Goal: Transaction & Acquisition: Purchase product/service

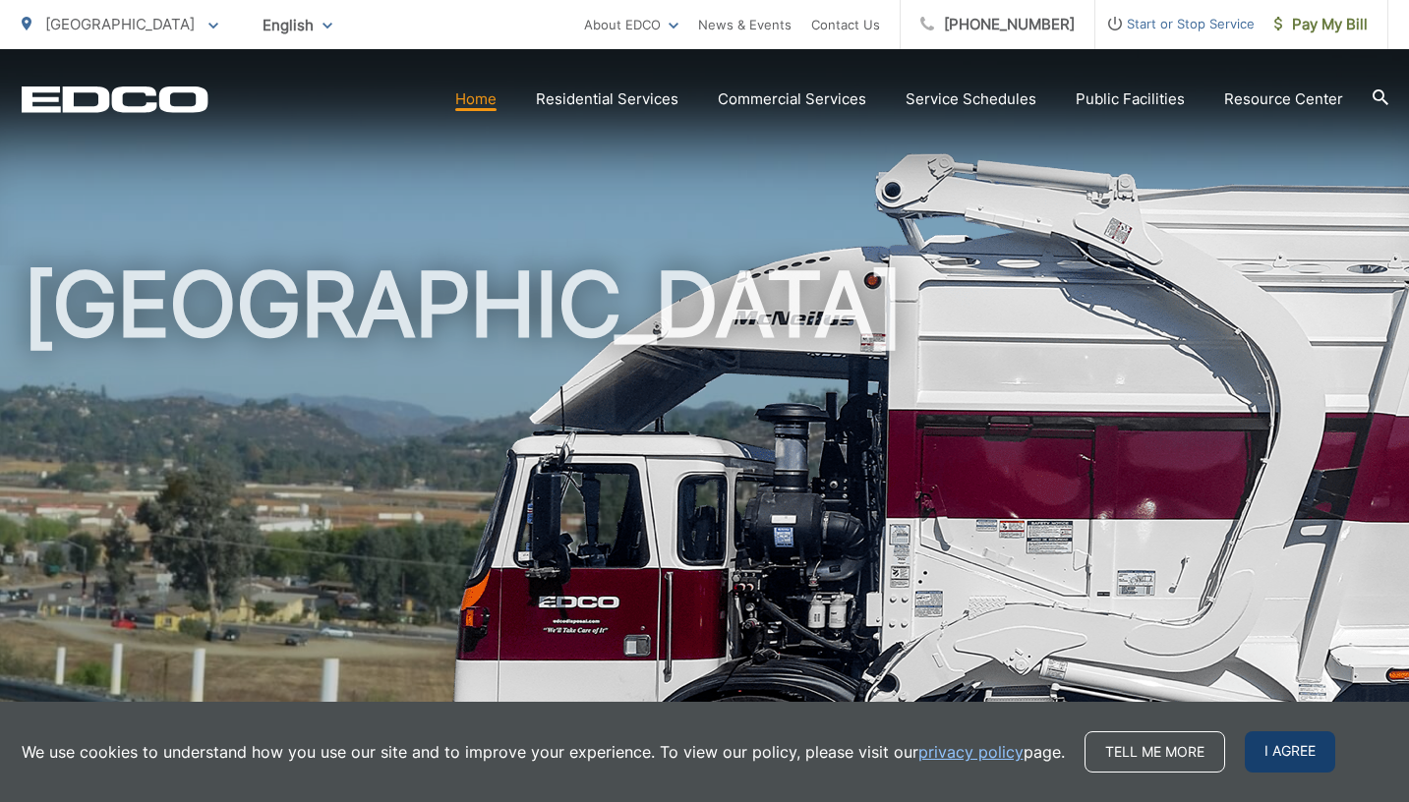
click at [1256, 762] on span "I agree" at bounding box center [1290, 751] width 90 height 41
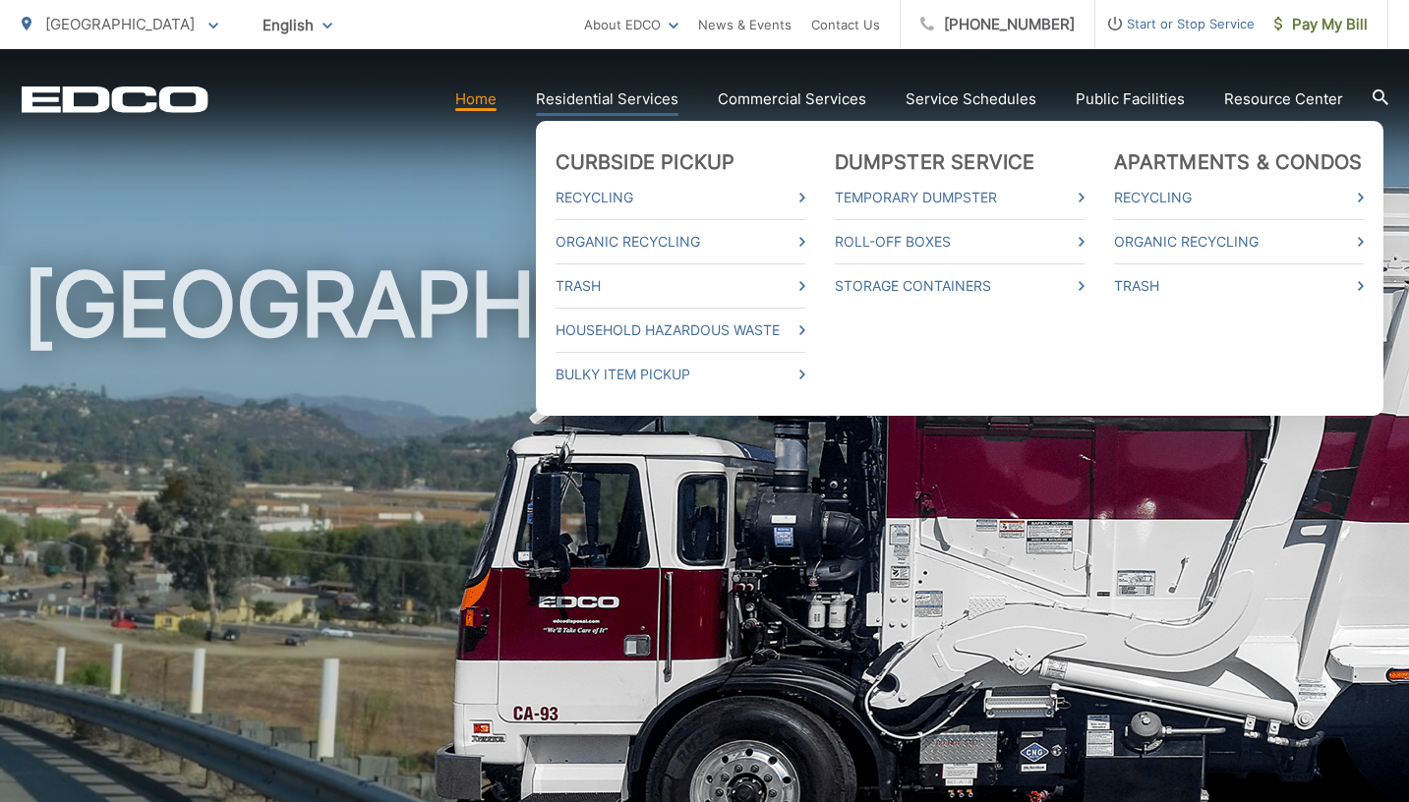
click at [619, 99] on link "Residential Services" at bounding box center [607, 99] width 143 height 24
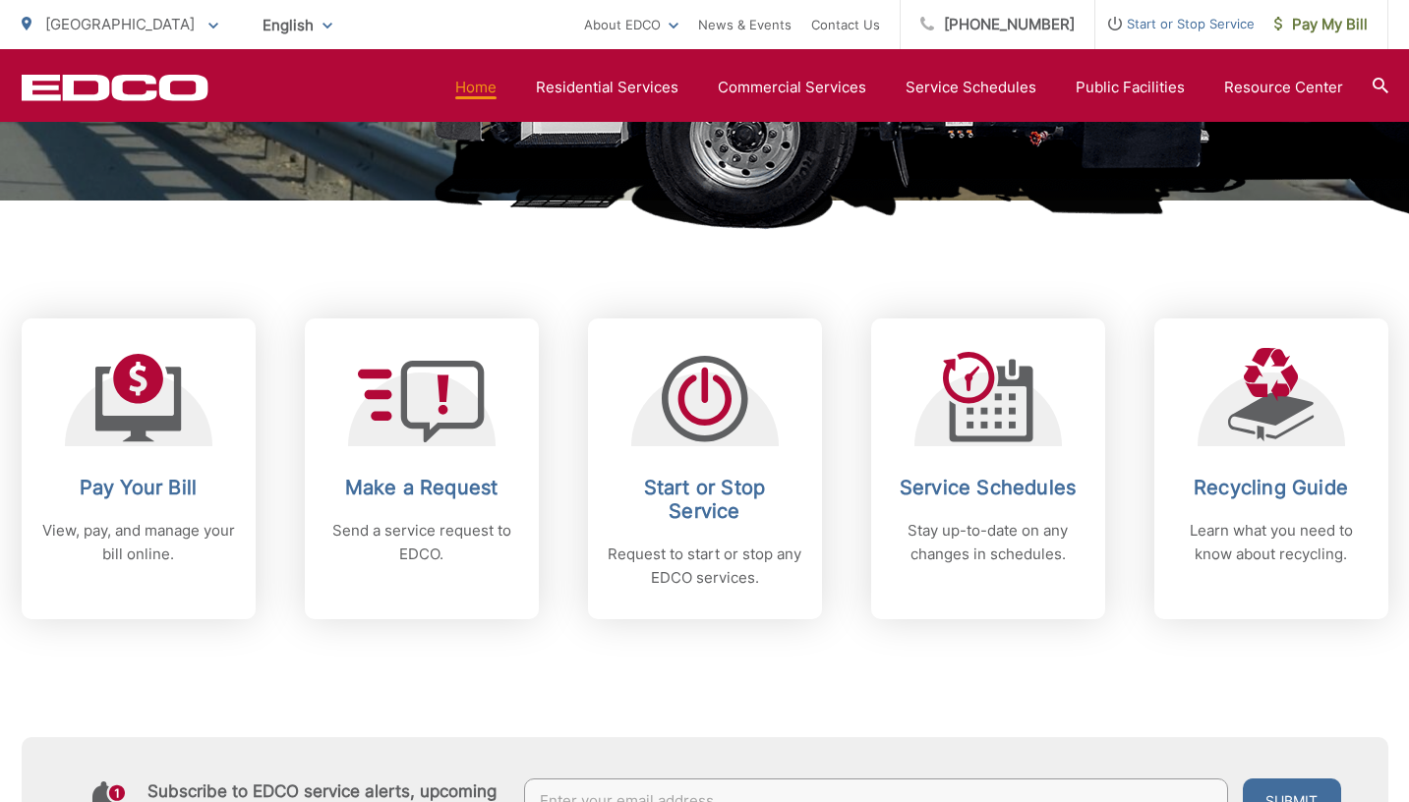
scroll to position [675, 0]
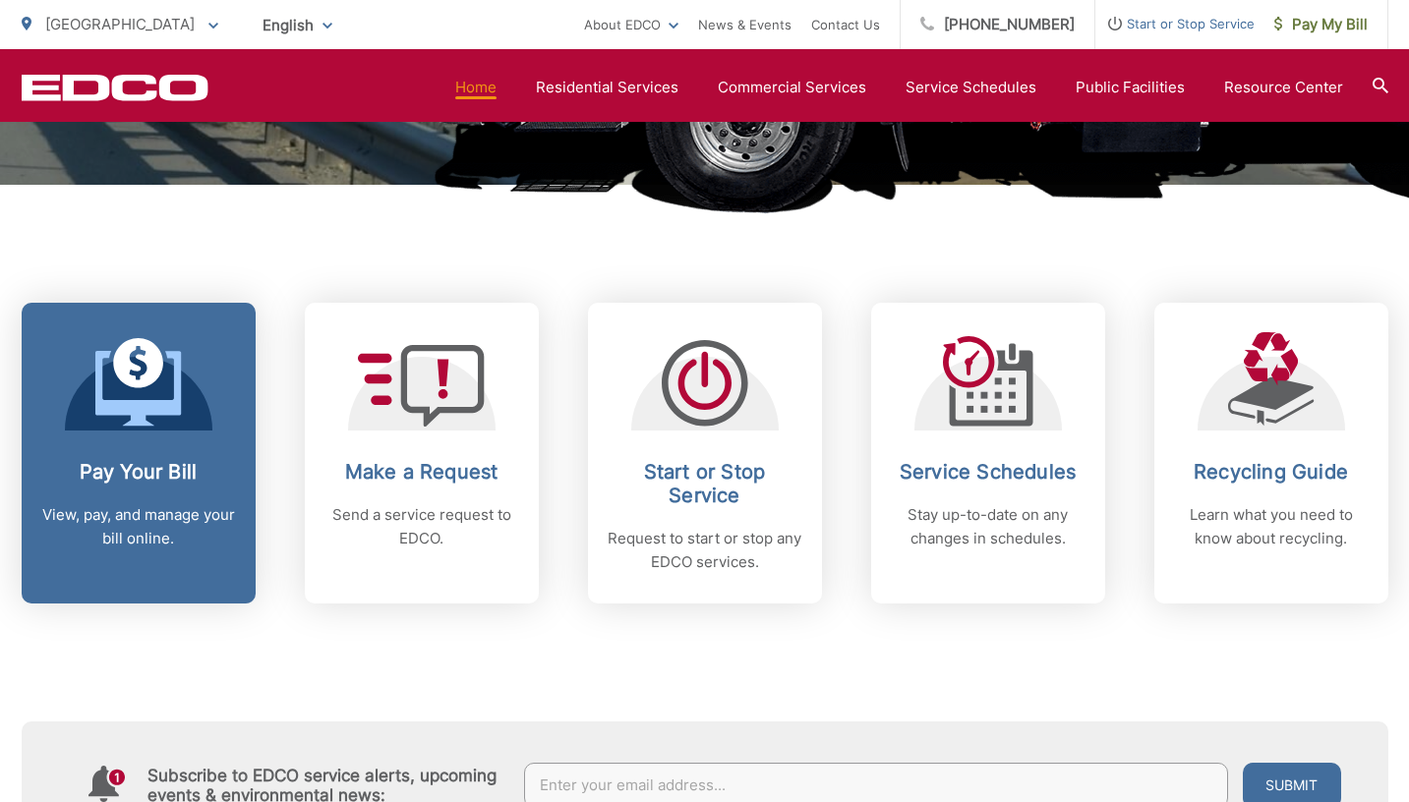
click at [104, 479] on h2 "Pay Your Bill" at bounding box center [138, 472] width 195 height 24
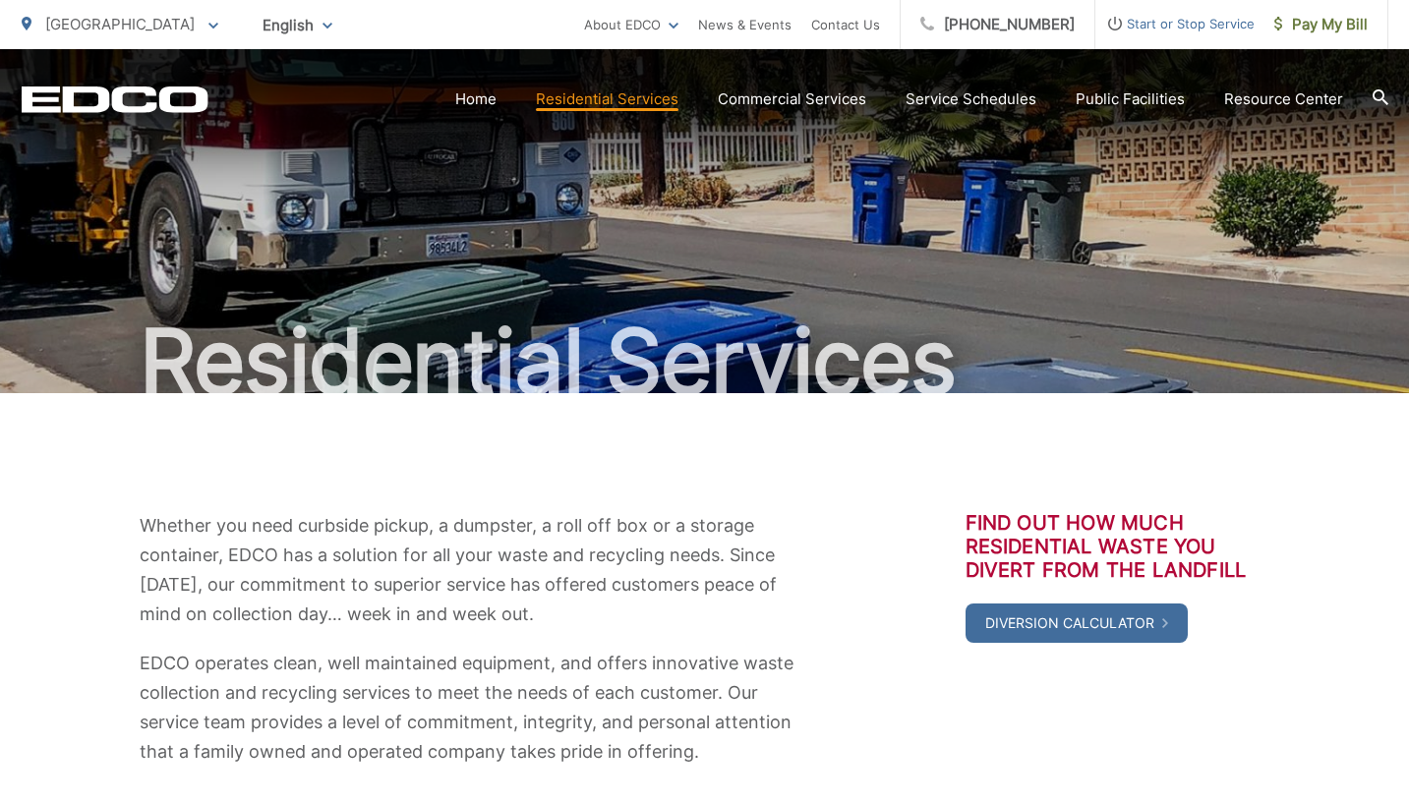
click at [100, 31] on span "[GEOGRAPHIC_DATA]" at bounding box center [119, 24] width 149 height 19
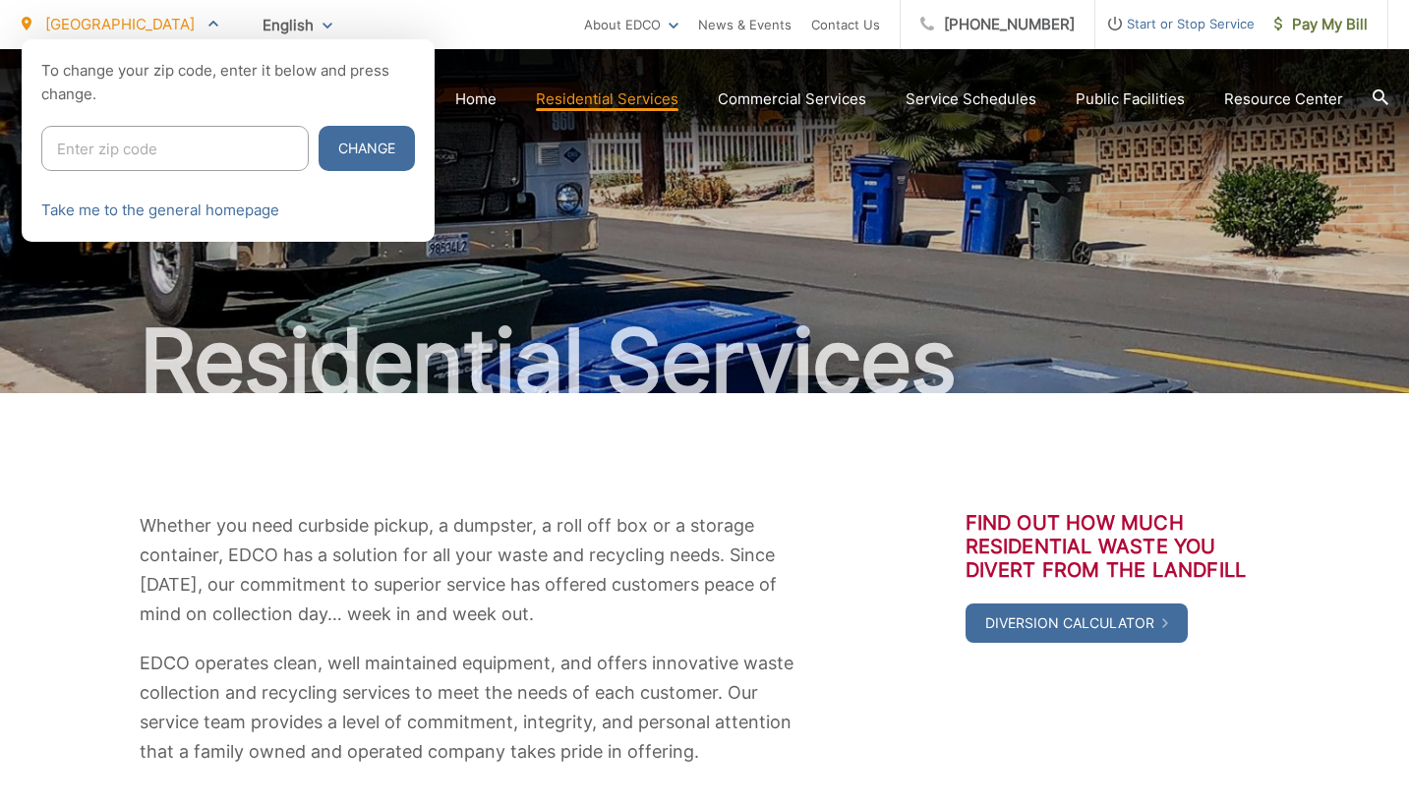
click at [670, 230] on div at bounding box center [704, 440] width 1409 height 802
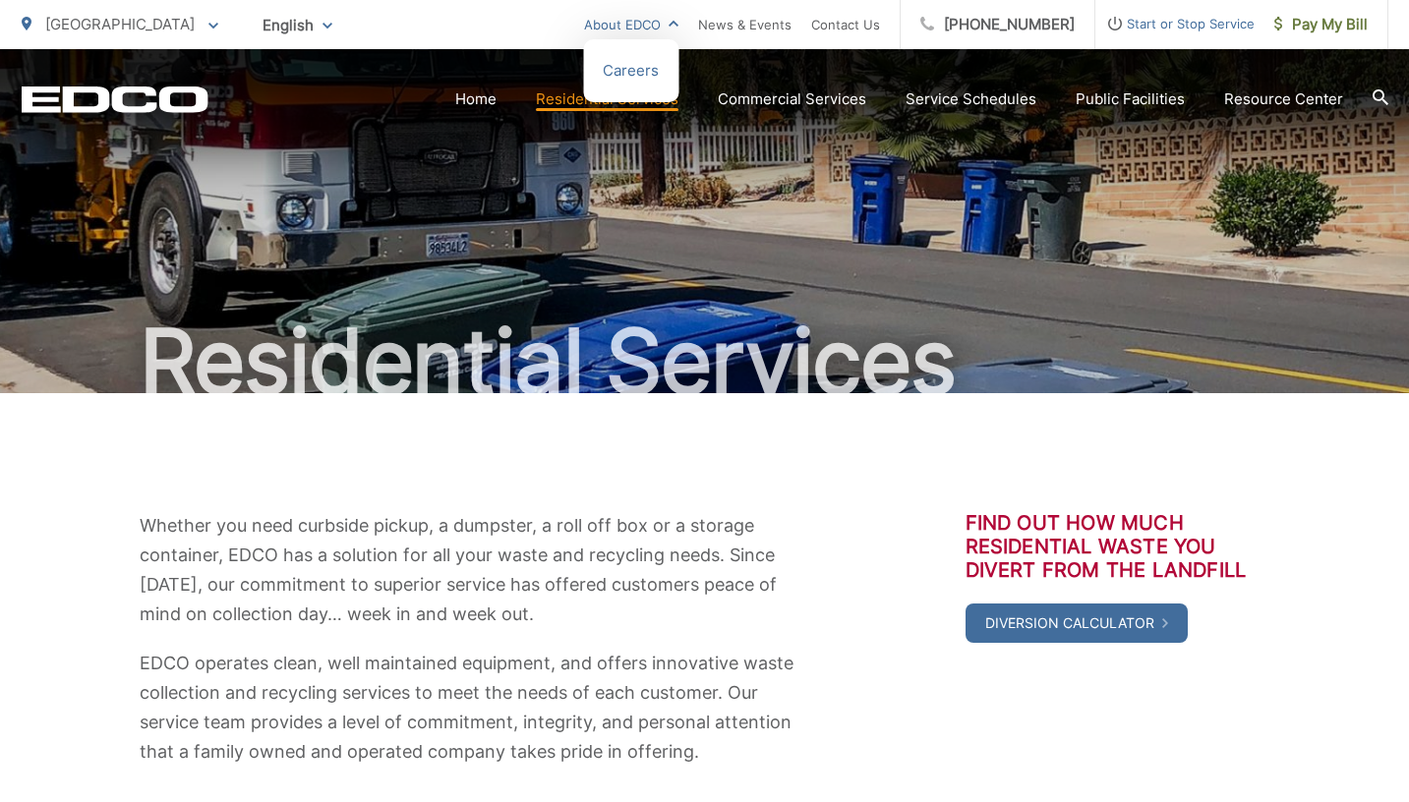
click at [654, 26] on link "About EDCO" at bounding box center [631, 25] width 94 height 24
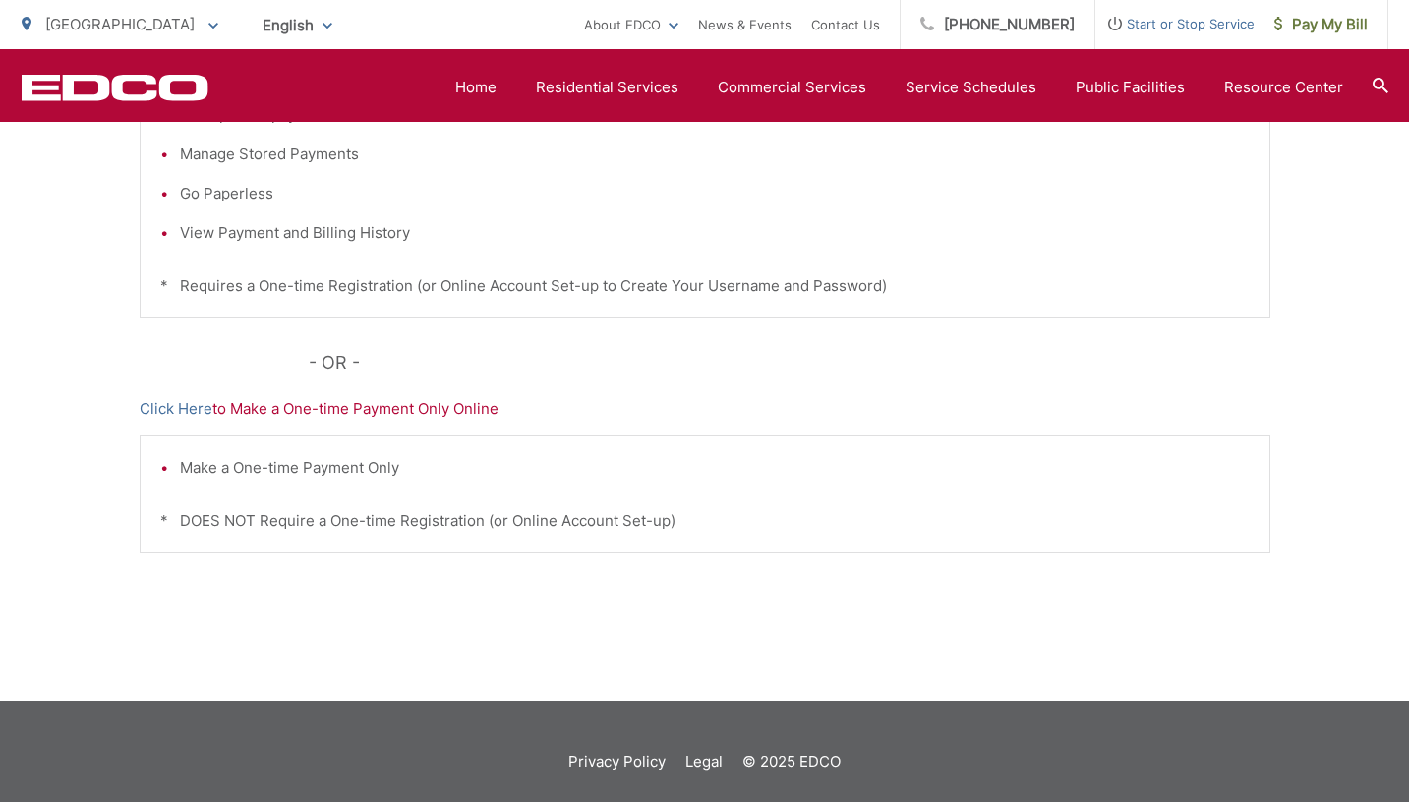
scroll to position [583, 0]
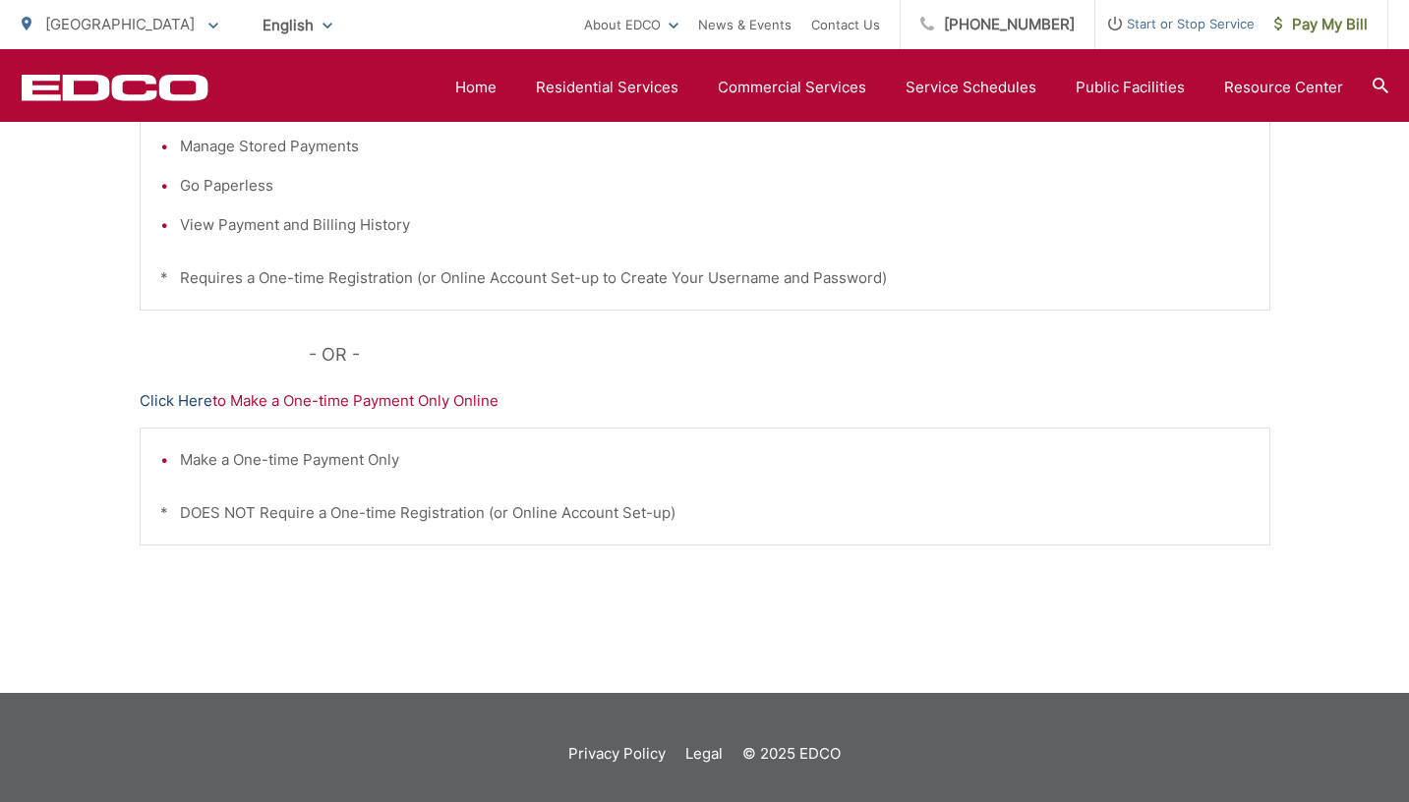
click at [162, 397] on link "Click Here" at bounding box center [176, 401] width 73 height 24
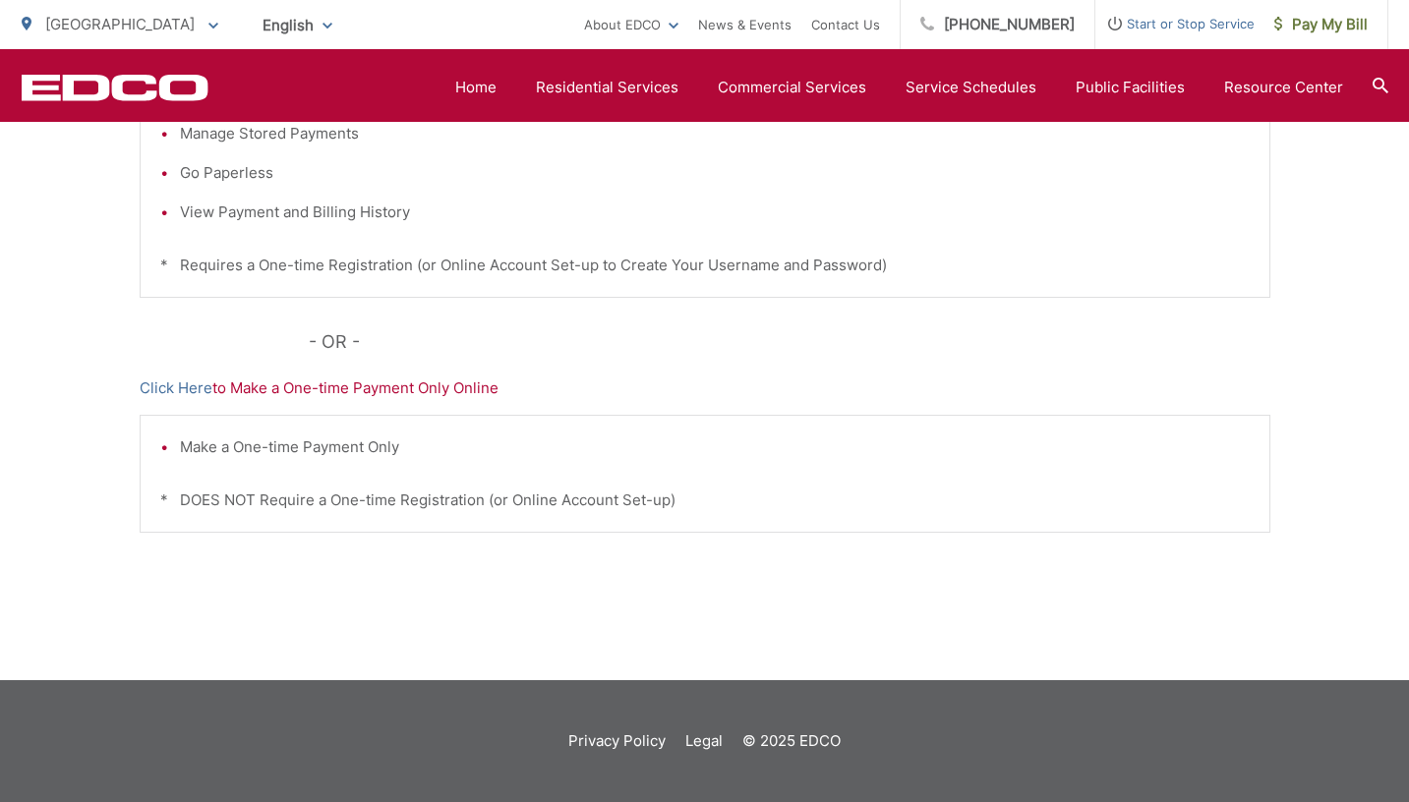
scroll to position [596, 0]
